Goal: Task Accomplishment & Management: Manage account settings

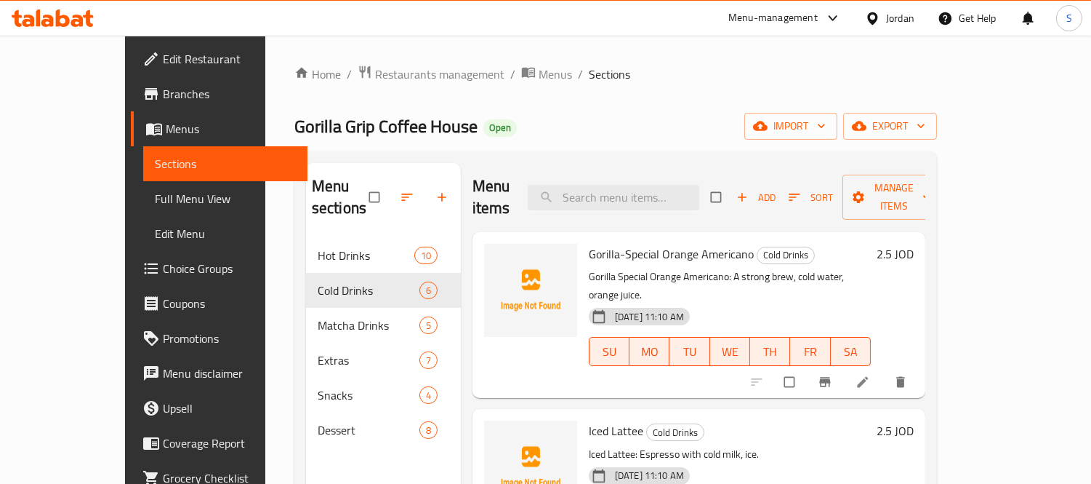
click at [902, 11] on div "Jordan" at bounding box center [900, 18] width 28 height 16
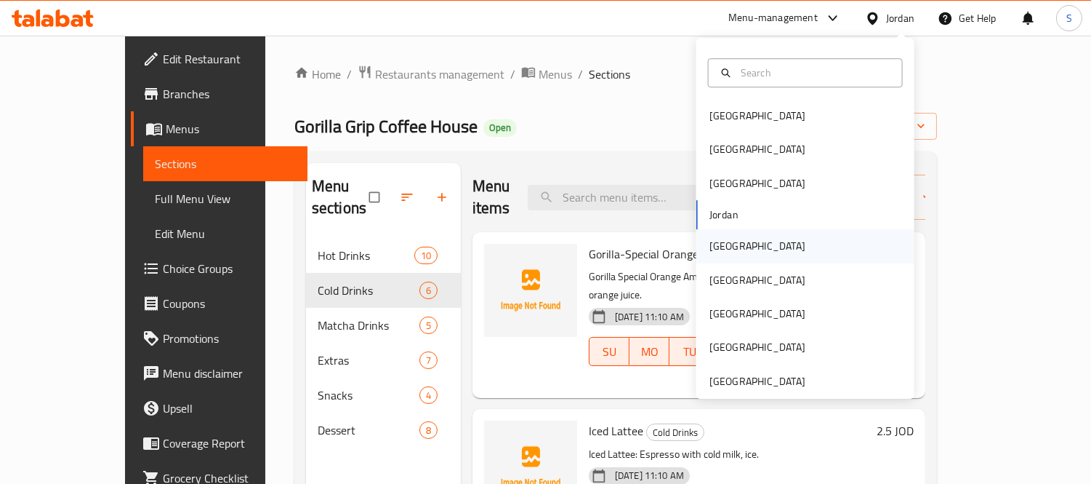
click at [740, 239] on div "[GEOGRAPHIC_DATA]" at bounding box center [806, 245] width 218 height 33
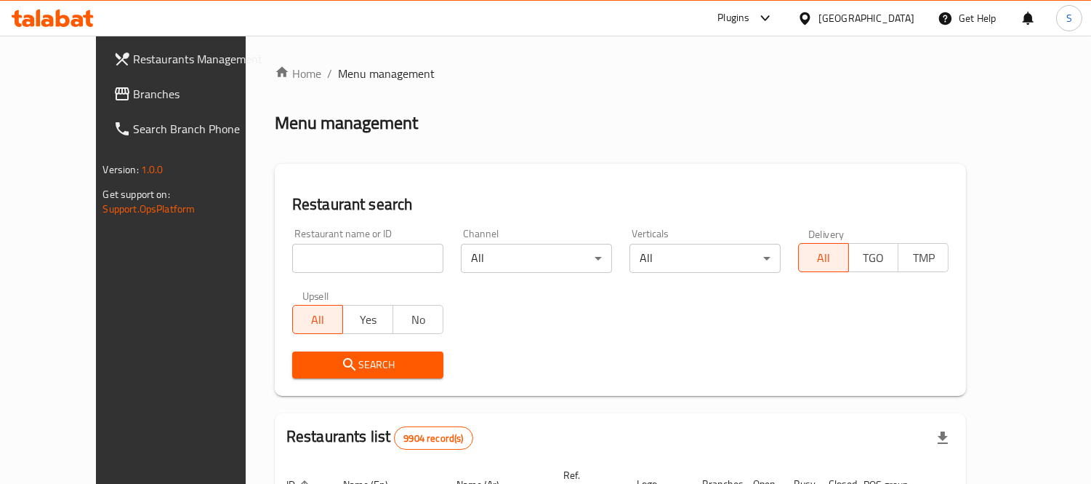
click at [353, 271] on input "search" at bounding box center [367, 258] width 151 height 29
paste input "Choco Choc"
type input "Choco Choc"
click button "Search" at bounding box center [367, 364] width 151 height 27
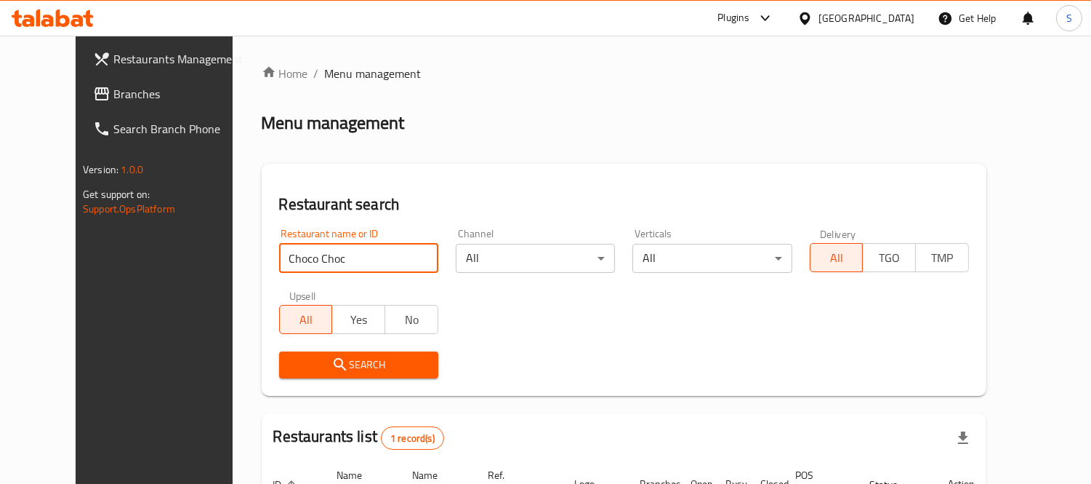
scroll to position [153, 0]
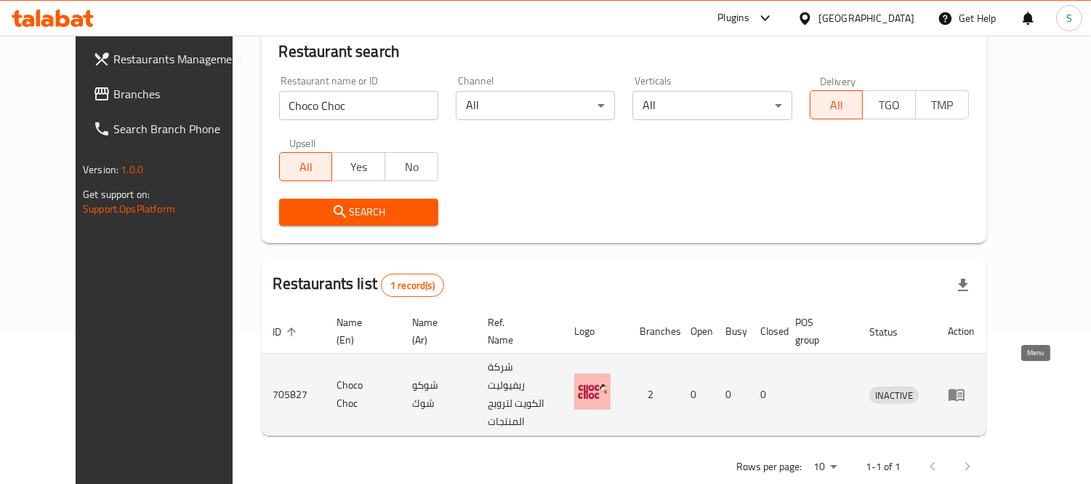
click at [965, 389] on icon "enhanced table" at bounding box center [957, 395] width 16 height 12
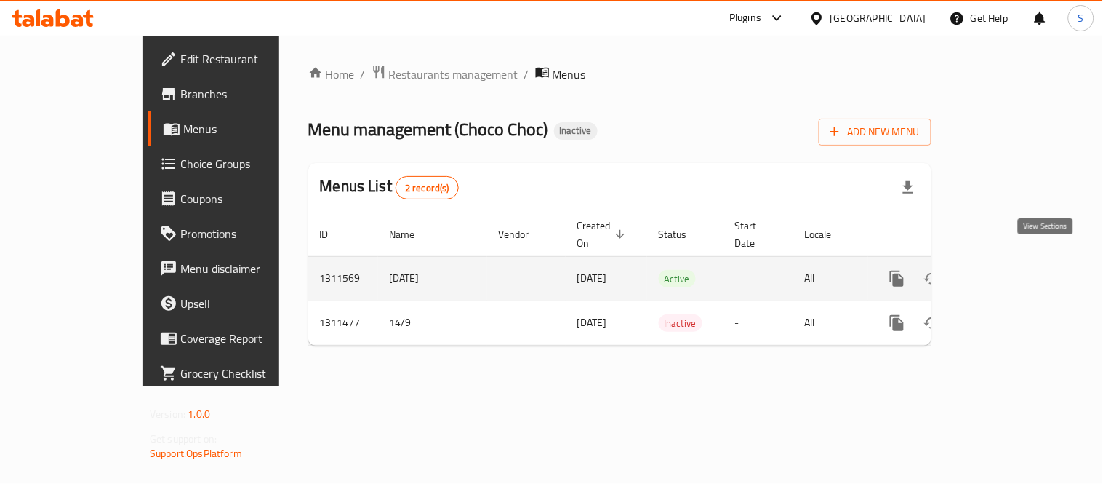
click at [1019, 262] on link "enhanced table" at bounding box center [1002, 278] width 35 height 35
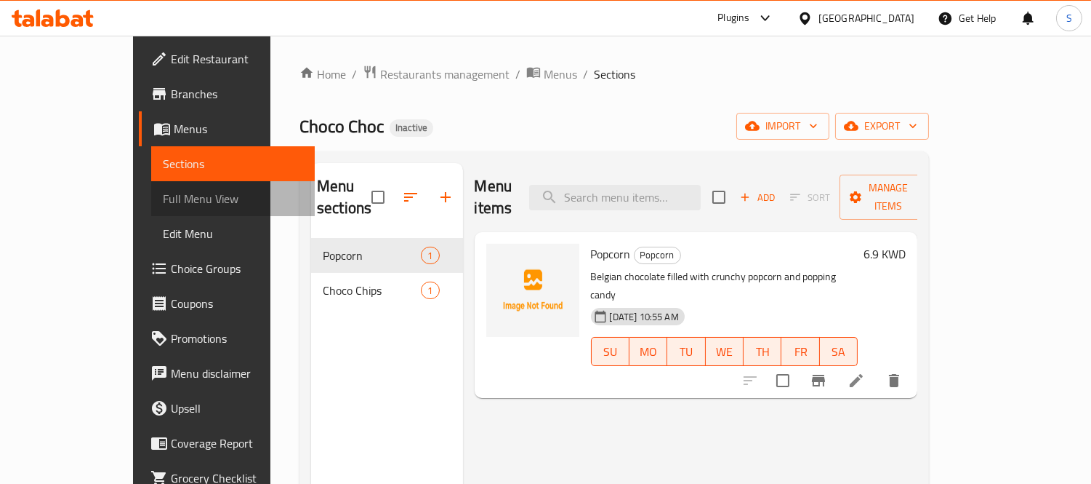
click at [163, 200] on span "Full Menu View" at bounding box center [233, 198] width 141 height 17
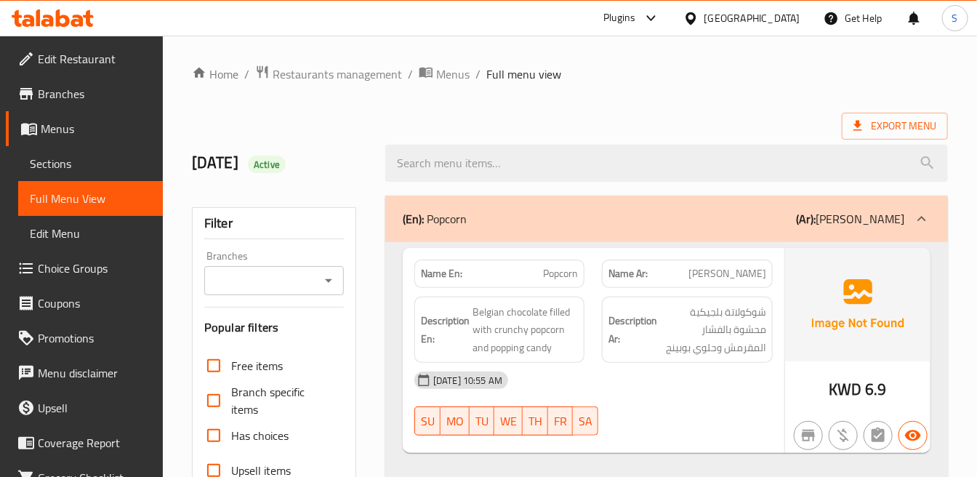
scroll to position [81, 0]
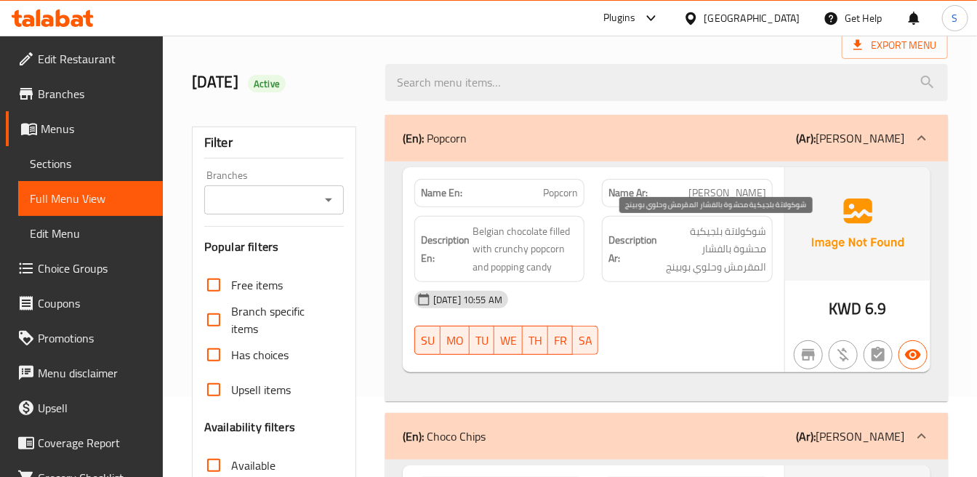
click at [662, 241] on span "شوكولاتة بلجيكية محشوة بالفشار المقرمش وحلوي بوبينج" at bounding box center [712, 250] width 105 height 54
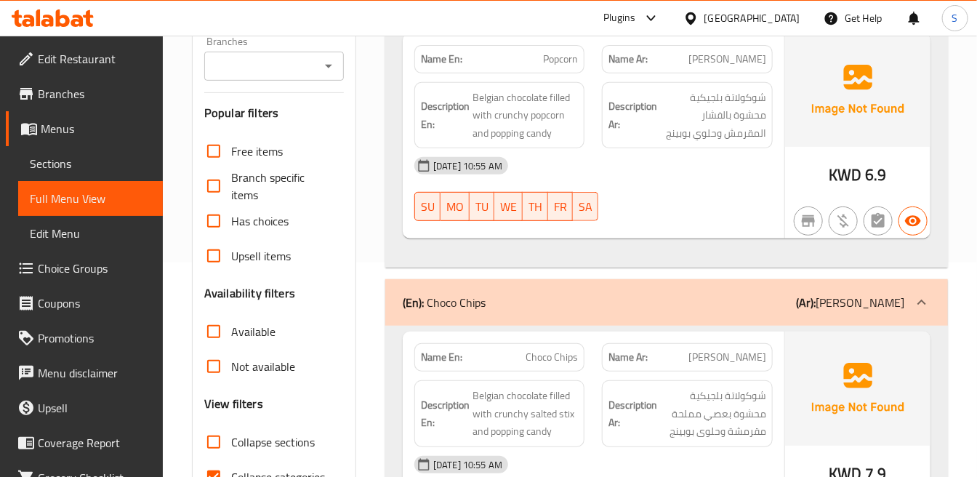
scroll to position [332, 0]
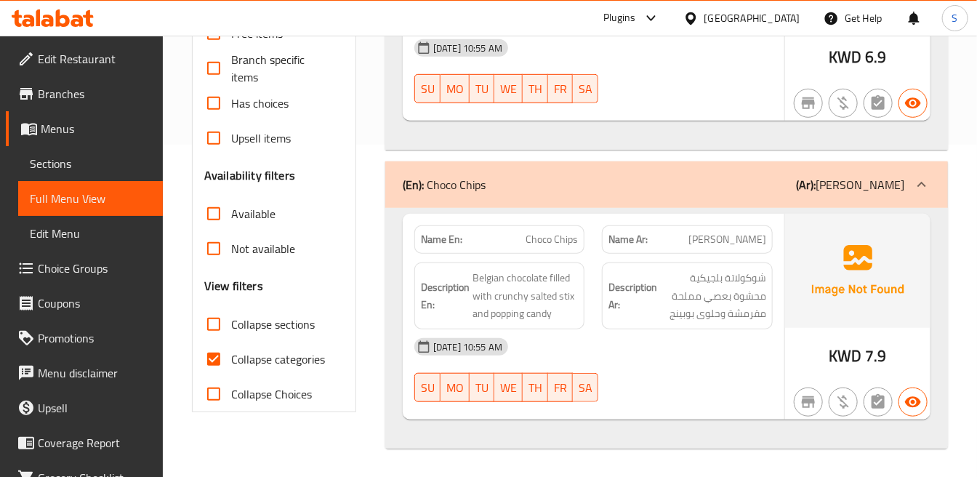
click at [598, 265] on div "Description Ar: شوكولاتة بلجيكية محشوة بعصي مملحة مقرمشة وحلوى بوبينج" at bounding box center [687, 296] width 188 height 84
click at [508, 338] on div "[DATE] 10:55 AM" at bounding box center [461, 346] width 94 height 17
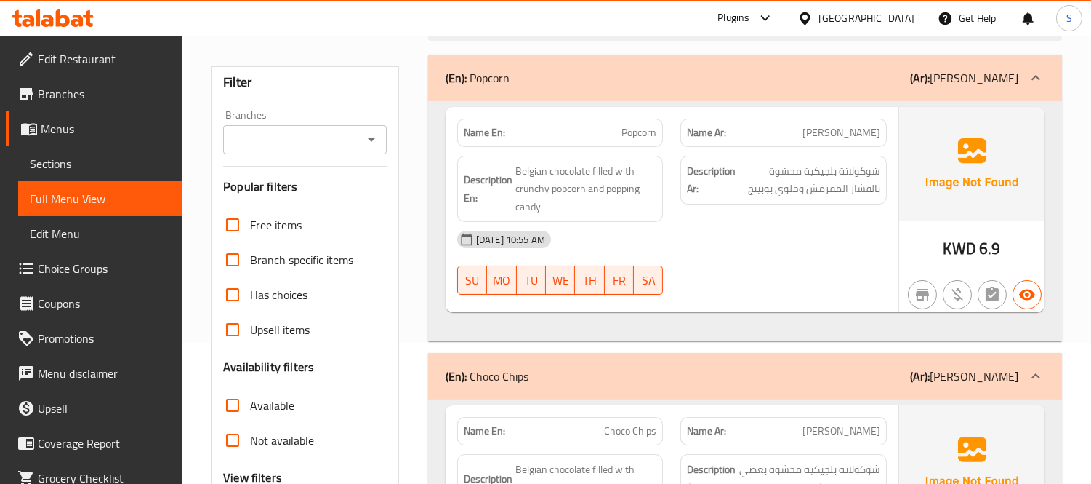
scroll to position [0, 0]
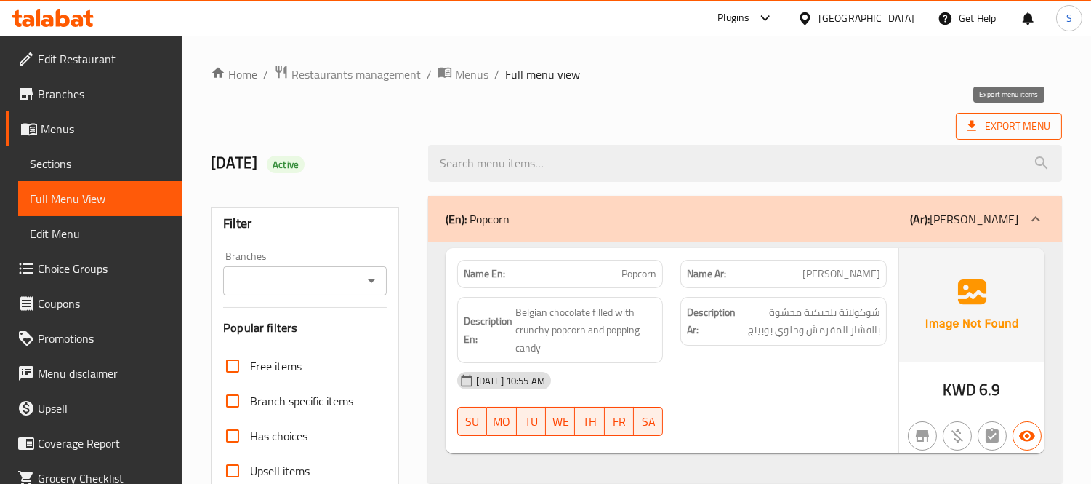
click at [999, 118] on span "Export Menu" at bounding box center [1009, 126] width 83 height 18
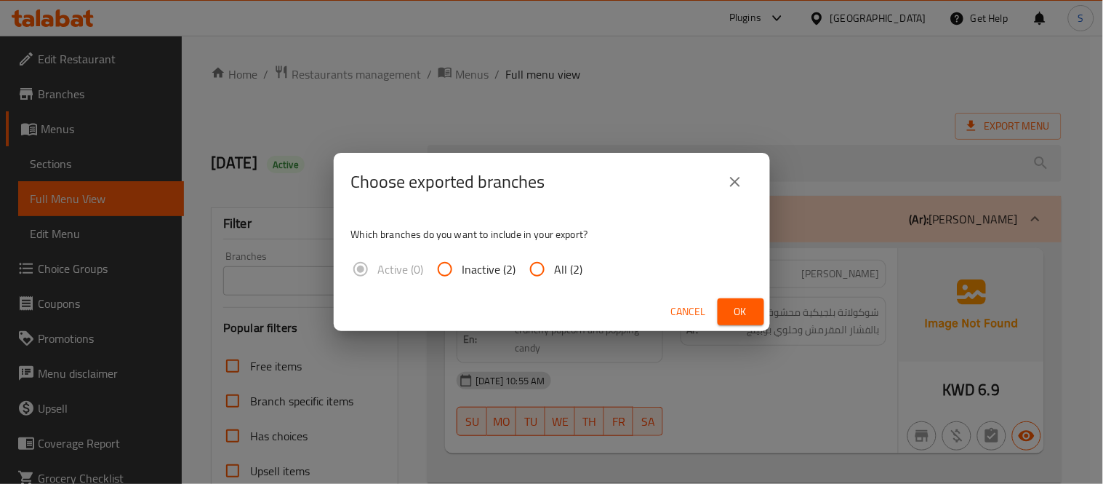
click at [541, 275] on input "All (2)" at bounding box center [537, 269] width 35 height 35
radio input "true"
click at [755, 315] on button "Ok" at bounding box center [741, 311] width 47 height 27
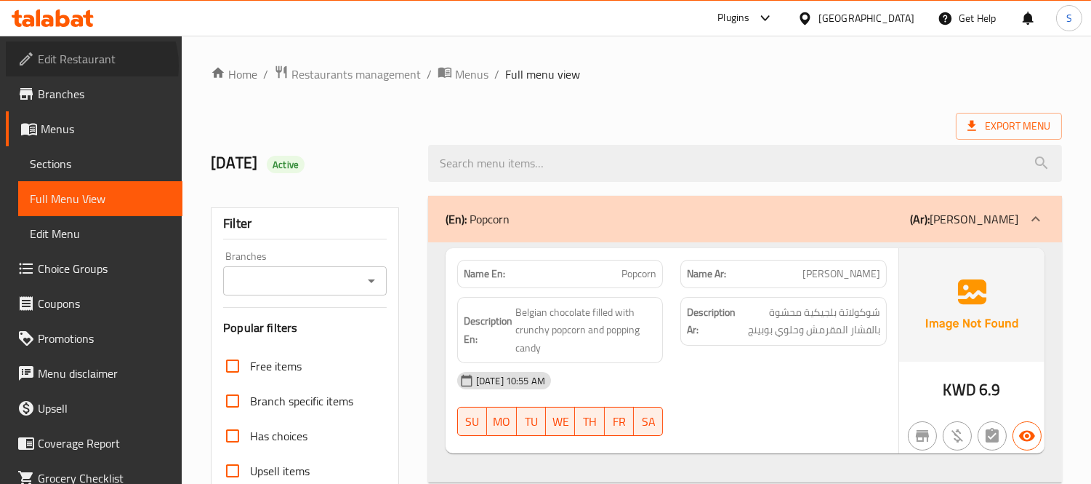
click at [90, 65] on span "Edit Restaurant" at bounding box center [104, 58] width 133 height 17
